Goal: Navigation & Orientation: Find specific page/section

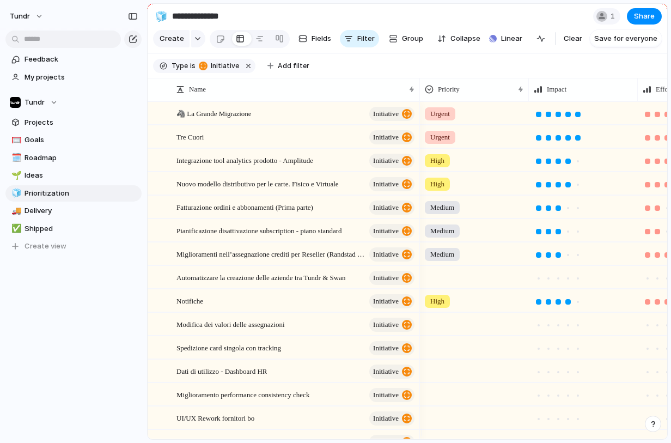
click at [51, 349] on div "Tundr Feedback My projects Tundr Projects 🥅 Goals 🗓️ Roadmap 🌱 Ideas 🧊 Prioriti…" at bounding box center [73, 221] width 147 height 443
